Goal: Find specific fact: Find specific fact

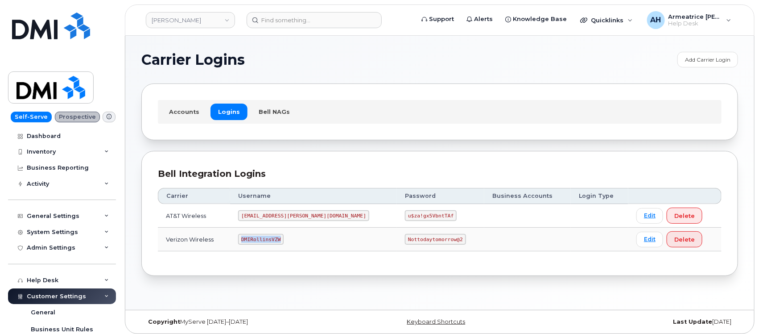
drag, startPoint x: 251, startPoint y: 241, endPoint x: 294, endPoint y: 243, distance: 43.8
click at [294, 243] on td "DMIRollinsVZW" at bounding box center [313, 239] width 167 height 24
copy code "DMIRollinsVZW"
drag, startPoint x: 359, startPoint y: 239, endPoint x: 433, endPoint y: 240, distance: 73.6
click at [433, 240] on td "Nottodaytomorrow@2" at bounding box center [440, 239] width 87 height 24
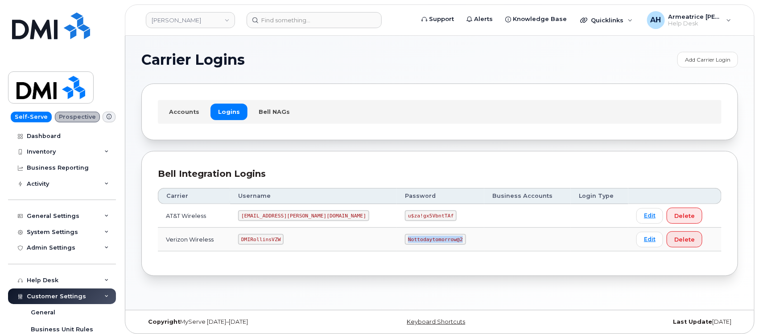
copy code "Nottodaytomorrow@2"
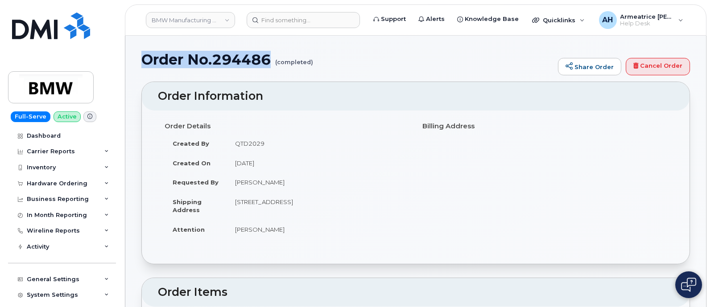
drag, startPoint x: 145, startPoint y: 58, endPoint x: 272, endPoint y: 61, distance: 127.6
click at [272, 61] on h1 "Order No.294486 (completed)" at bounding box center [347, 60] width 412 height 16
copy h1 "Order No.294486"
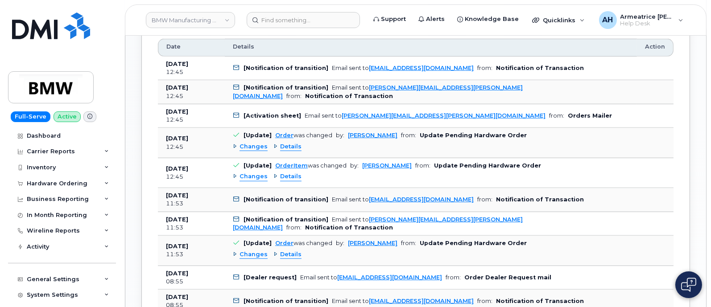
scroll to position [891, 0]
